Goal: Task Accomplishment & Management: Manage account settings

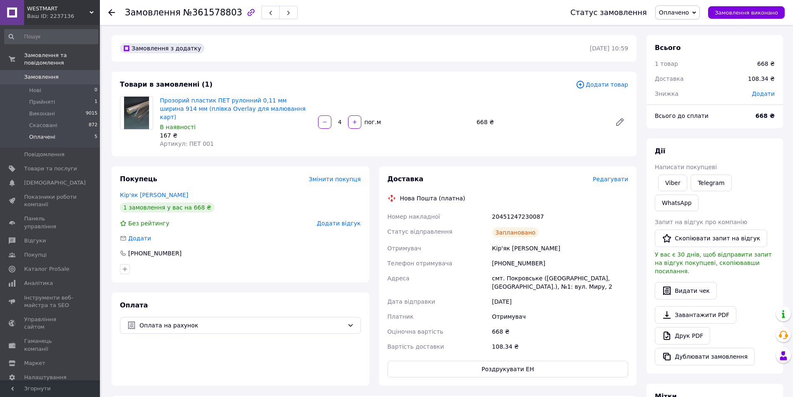
click at [43, 131] on li "Оплачені 5" at bounding box center [51, 139] width 102 height 16
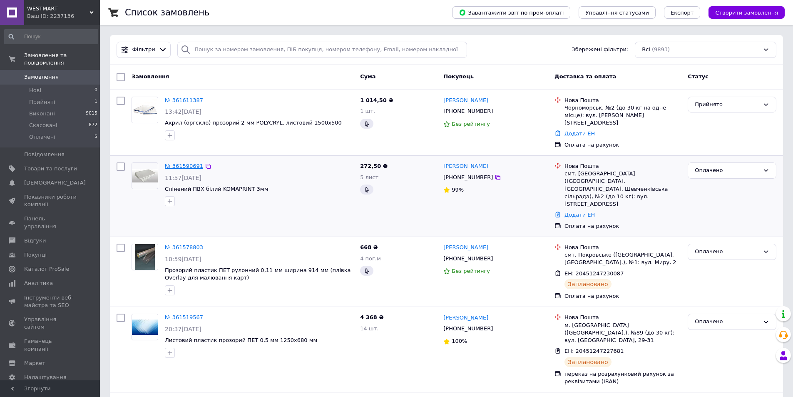
click at [183, 163] on link "№ 361590691" at bounding box center [184, 166] width 38 height 6
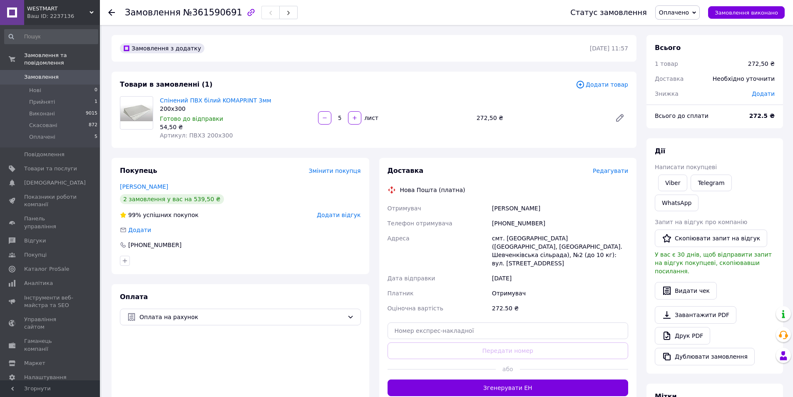
click at [612, 172] on span "Редагувати" at bounding box center [610, 170] width 35 height 7
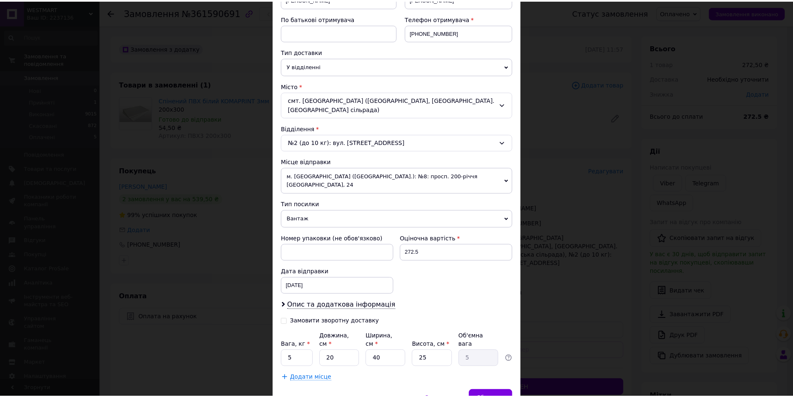
scroll to position [171, 0]
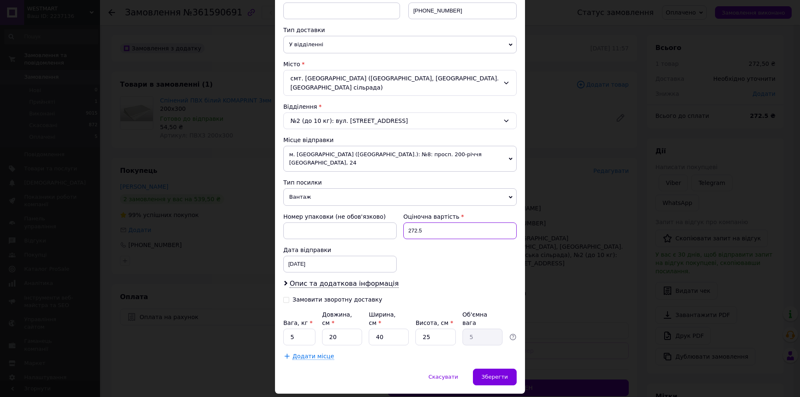
drag, startPoint x: 433, startPoint y: 209, endPoint x: 398, endPoint y: 216, distance: 35.6
click at [401, 214] on div "Оціночна вартість 272.5" at bounding box center [460, 225] width 120 height 33
type input "400"
click at [401, 188] on span "Вантаж" at bounding box center [399, 196] width 233 height 17
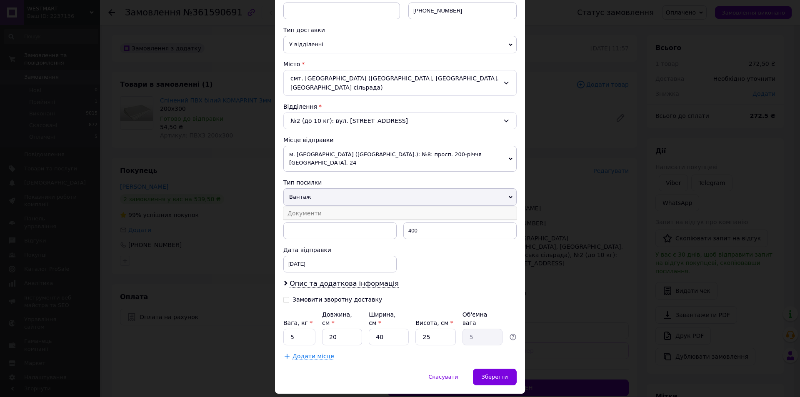
click at [315, 207] on li "Документи" at bounding box center [399, 213] width 233 height 12
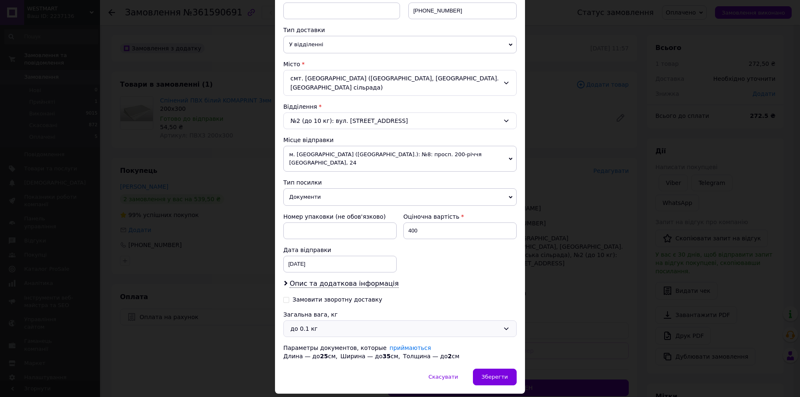
click at [394, 324] on div "до 0.1 кг" at bounding box center [394, 328] width 209 height 9
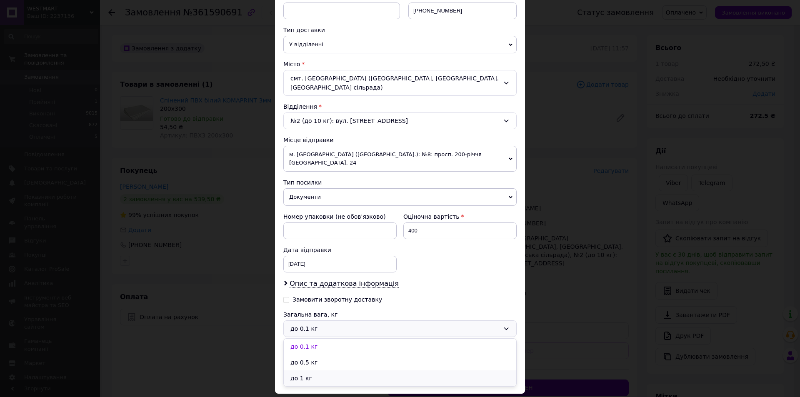
click at [299, 370] on li "до 1 кг" at bounding box center [400, 378] width 232 height 16
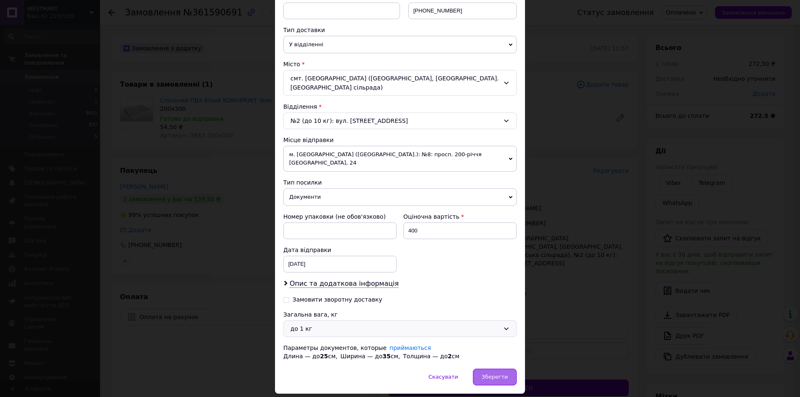
click at [499, 374] on span "Зберегти" at bounding box center [494, 377] width 26 height 6
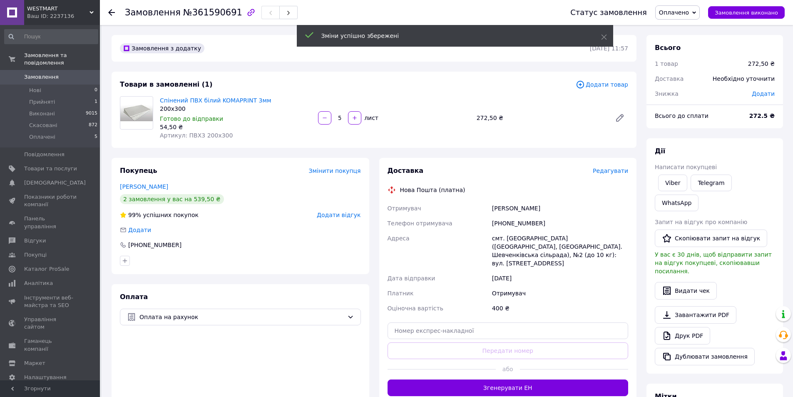
click at [515, 381] on button "Згенерувати ЕН" at bounding box center [508, 387] width 241 height 17
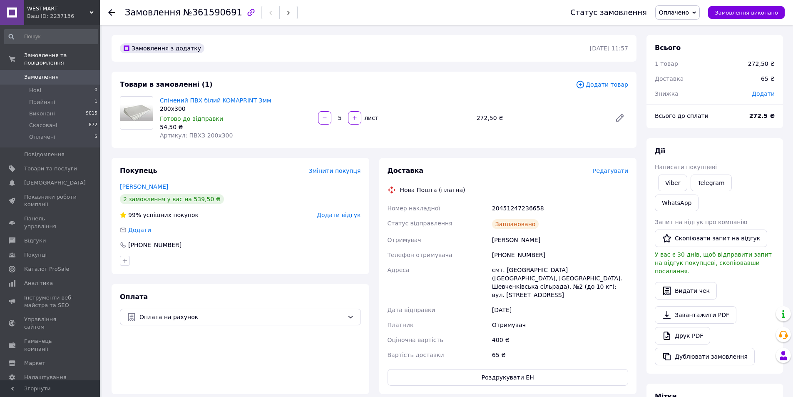
click at [526, 207] on div "20451247236658" at bounding box center [561, 208] width 140 height 15
copy div "20451247236658"
click at [39, 131] on li "Оплачені 5" at bounding box center [51, 139] width 102 height 16
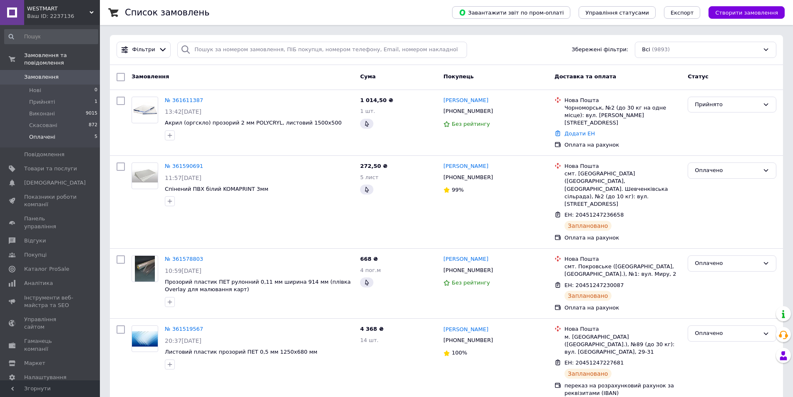
click at [39, 133] on span "Оплачені" at bounding box center [42, 136] width 26 height 7
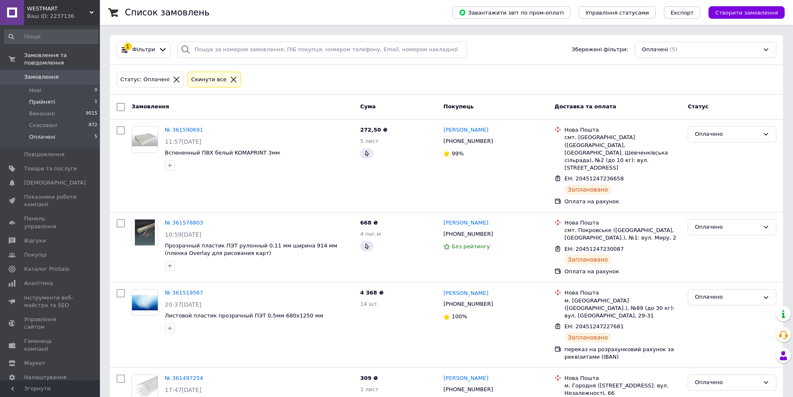
click at [39, 98] on span "Прийняті" at bounding box center [42, 101] width 26 height 7
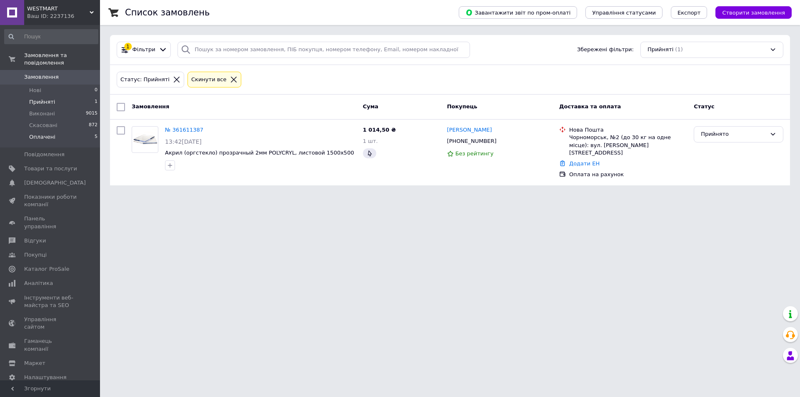
click at [45, 133] on span "Оплачені" at bounding box center [42, 136] width 26 height 7
